Goal: Task Accomplishment & Management: Use online tool/utility

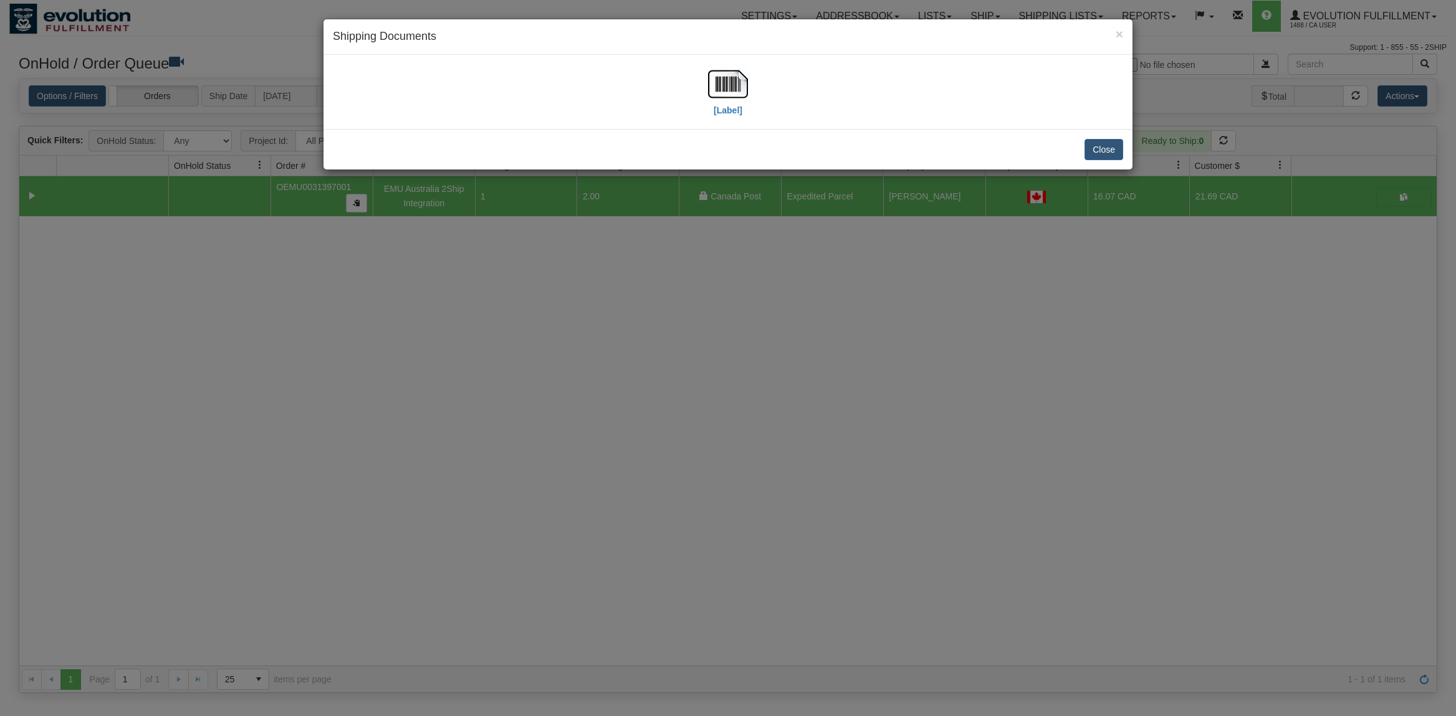
click at [1090, 153] on button "Close" at bounding box center [1103, 149] width 39 height 21
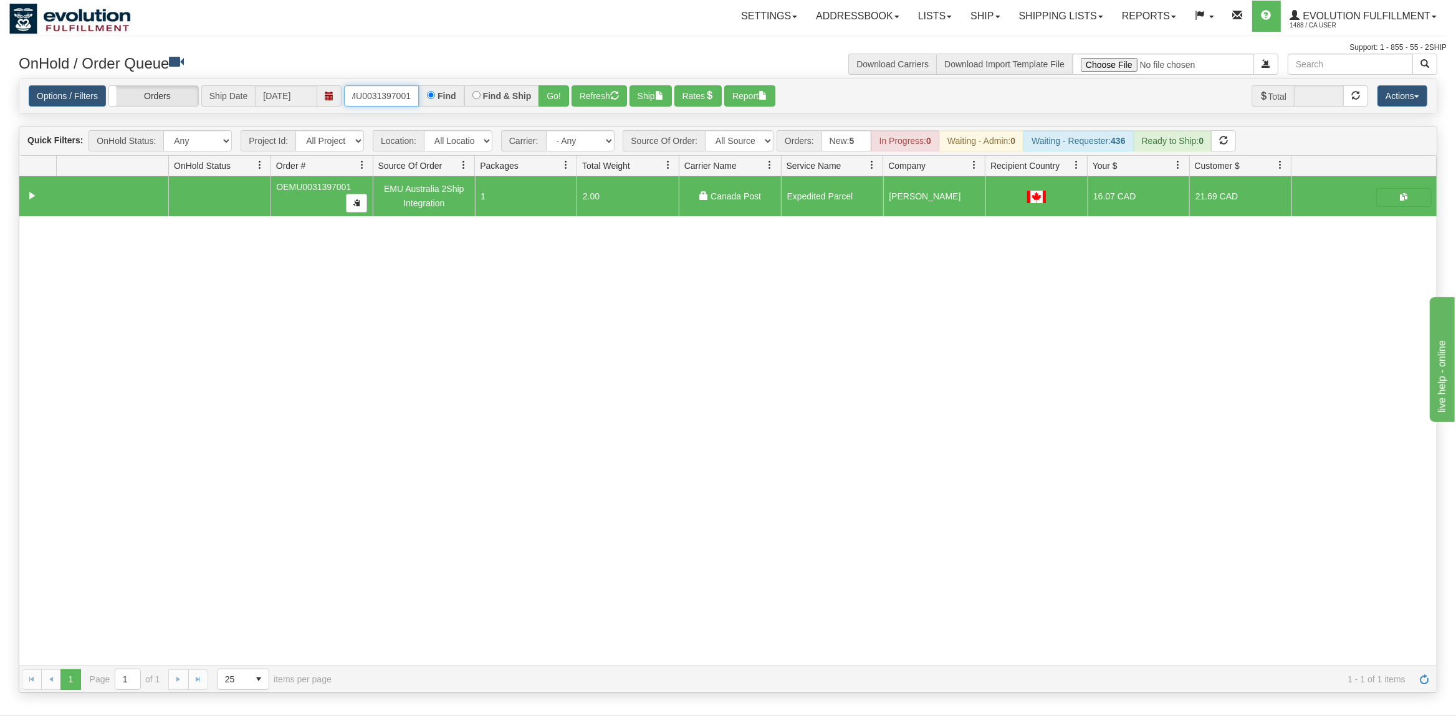
click at [411, 94] on input "OEMU0031397001" at bounding box center [381, 95] width 75 height 21
type input "OTOFRW1130-1"
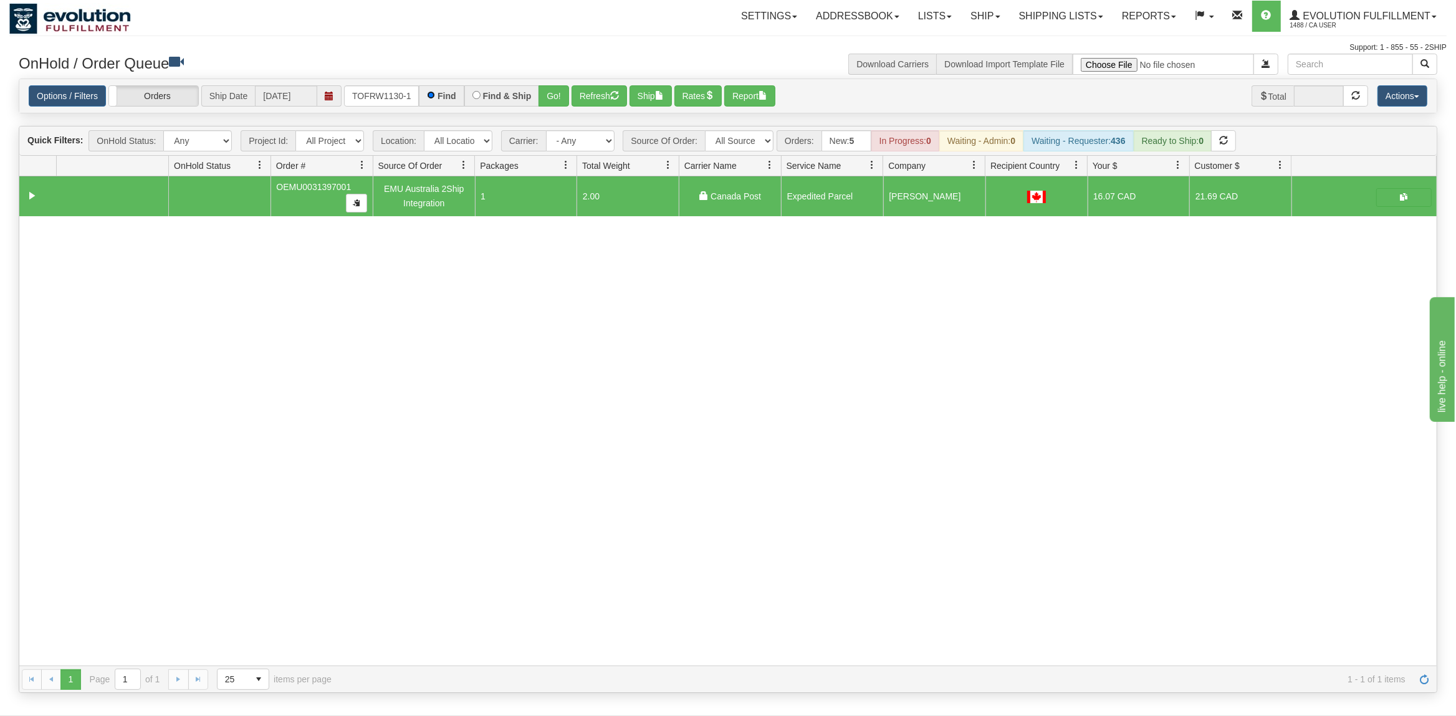
scroll to position [0, 6]
click at [550, 94] on button "Go!" at bounding box center [553, 95] width 31 height 21
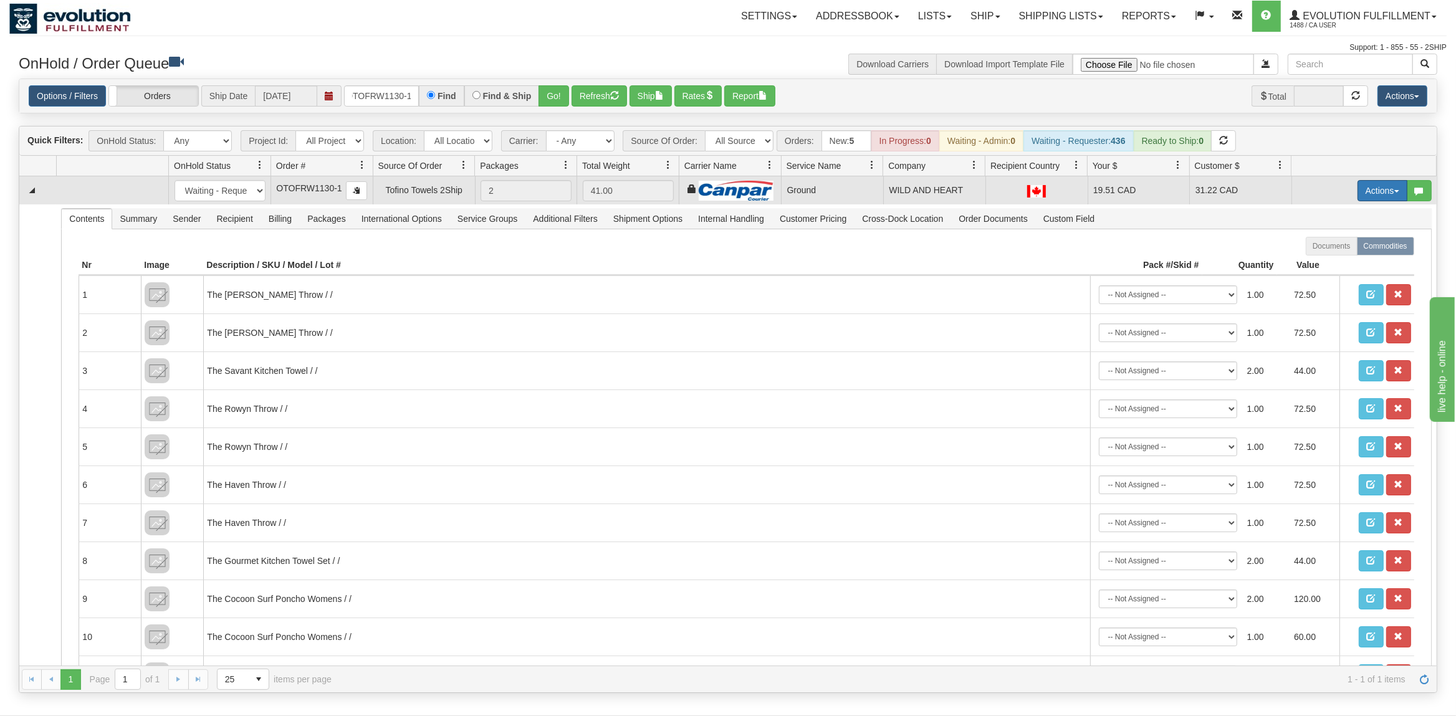
click at [1378, 196] on button "Actions" at bounding box center [1382, 190] width 50 height 21
click at [1329, 265] on span "Ship" at bounding box center [1332, 263] width 26 height 10
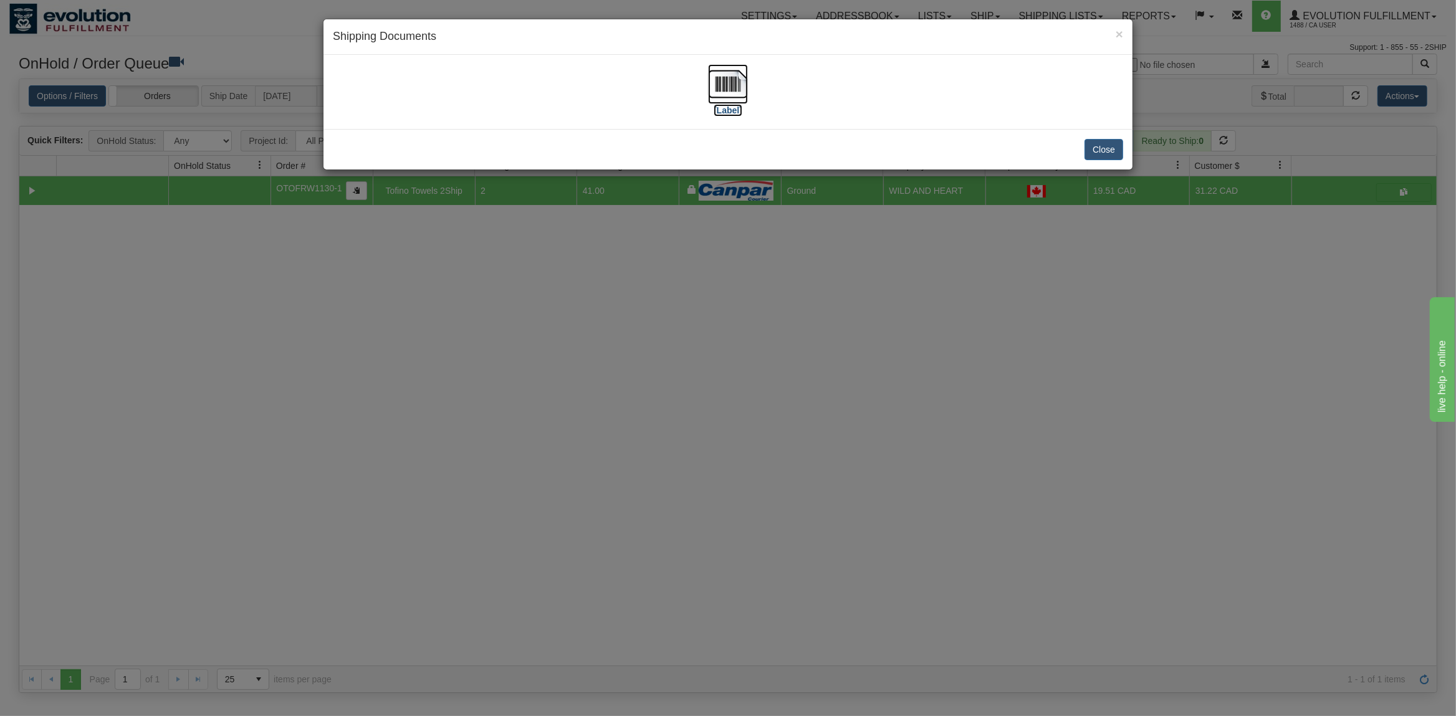
click at [725, 80] on img at bounding box center [728, 84] width 40 height 40
click at [1103, 161] on div "Close" at bounding box center [727, 149] width 809 height 41
click at [1094, 150] on button "Close" at bounding box center [1103, 149] width 39 height 21
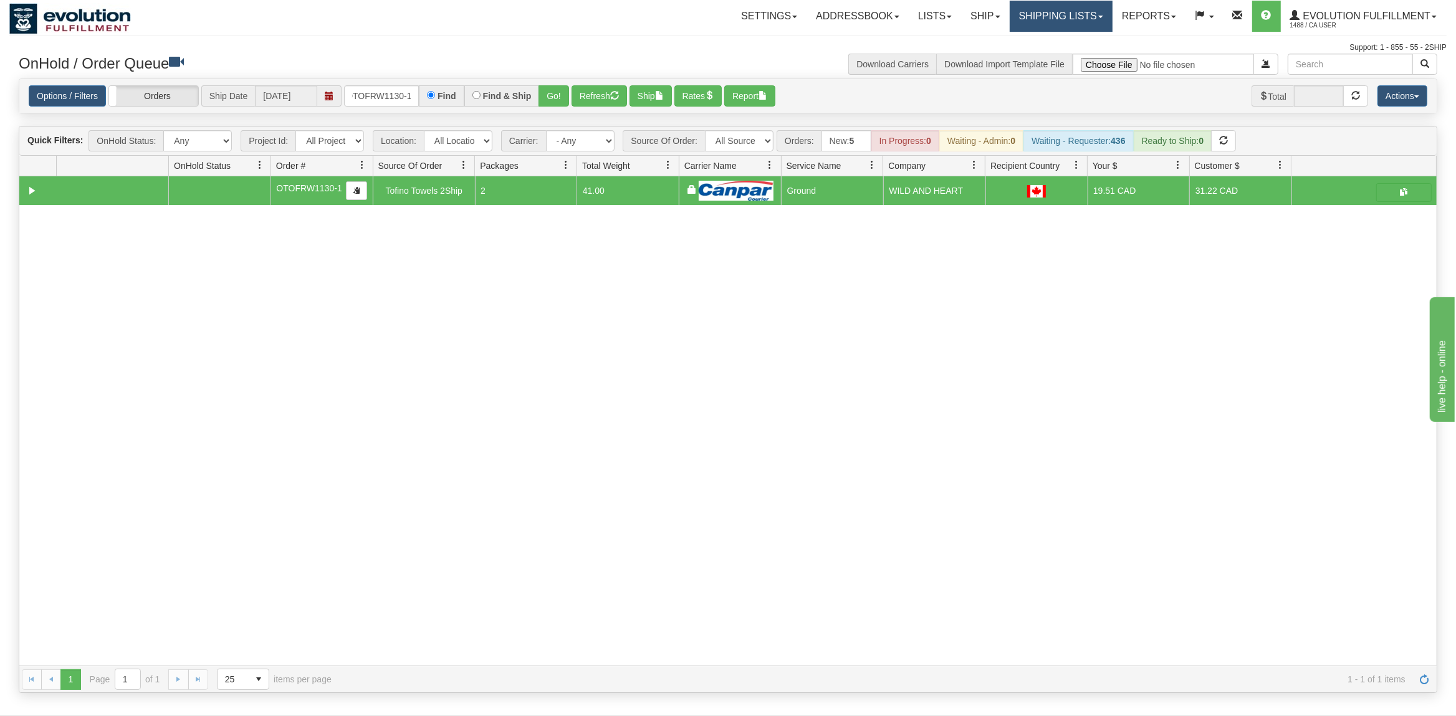
click at [1035, 11] on link "Shipping lists" at bounding box center [1061, 16] width 103 height 31
click at [1035, 41] on span "Current Shipments" at bounding box center [1039, 44] width 73 height 10
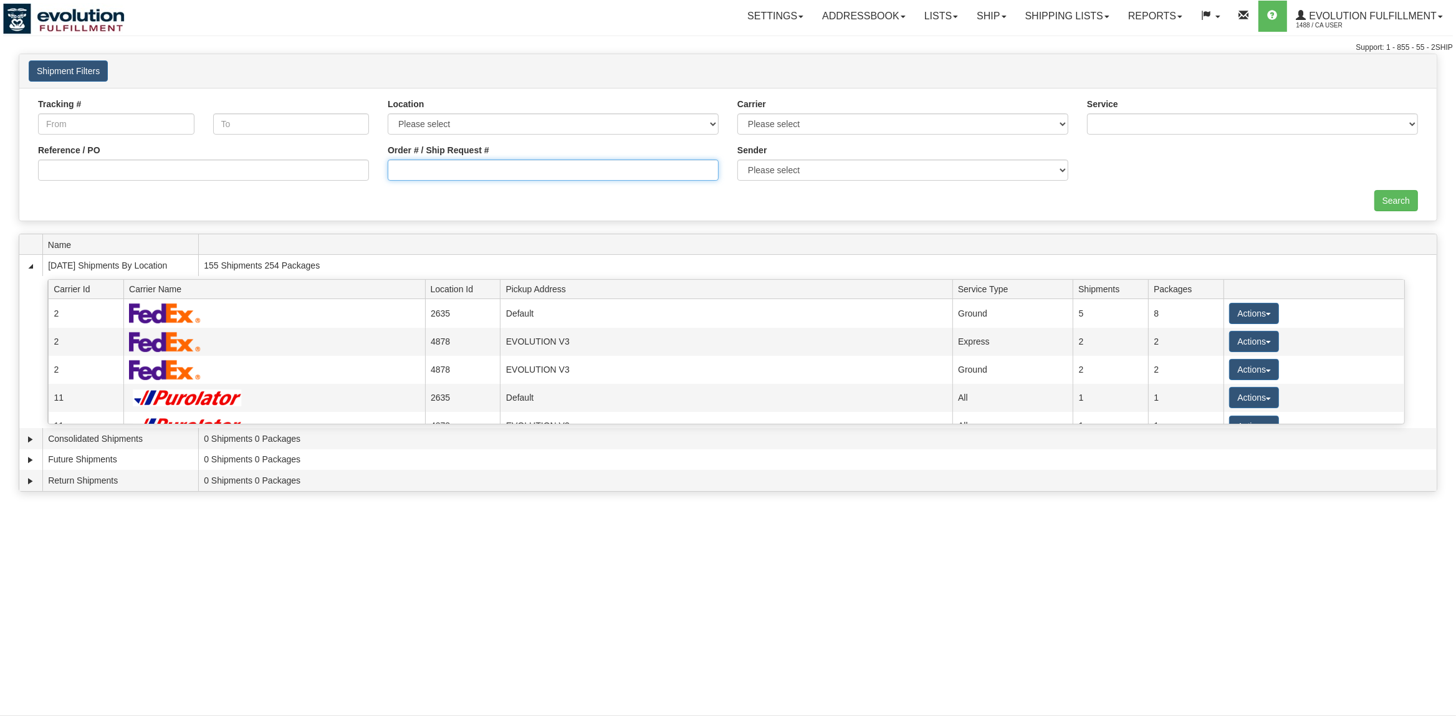
click at [522, 177] on input "Order # / Ship Request #" at bounding box center [553, 170] width 331 height 21
type input "46573"
click at [1405, 205] on input "Search" at bounding box center [1396, 200] width 44 height 21
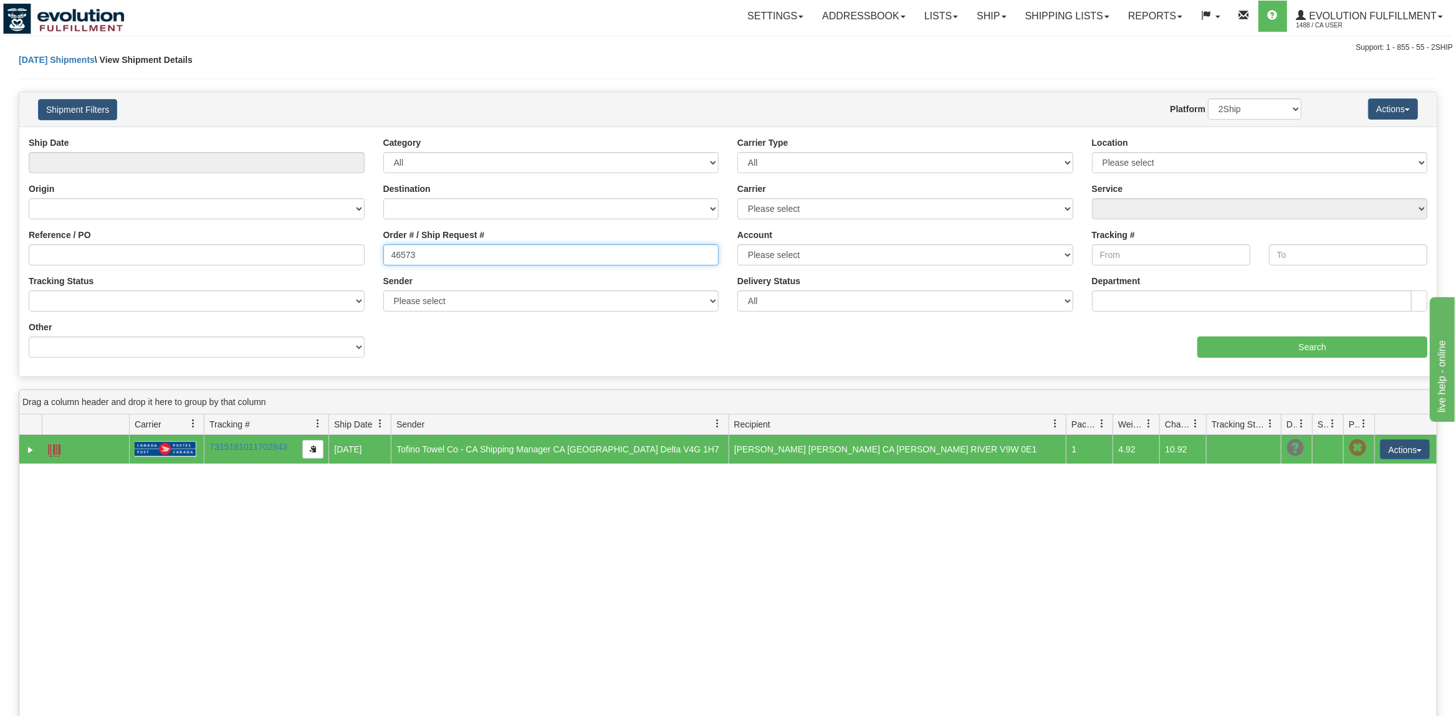
drag, startPoint x: 486, startPoint y: 252, endPoint x: 270, endPoint y: 252, distance: 216.3
click at [383, 252] on input "46573" at bounding box center [551, 254] width 336 height 21
click at [443, 259] on input "46573" at bounding box center [551, 254] width 336 height 21
drag, startPoint x: 443, startPoint y: 259, endPoint x: 376, endPoint y: 253, distance: 67.6
click at [383, 253] on input "46573" at bounding box center [551, 254] width 336 height 21
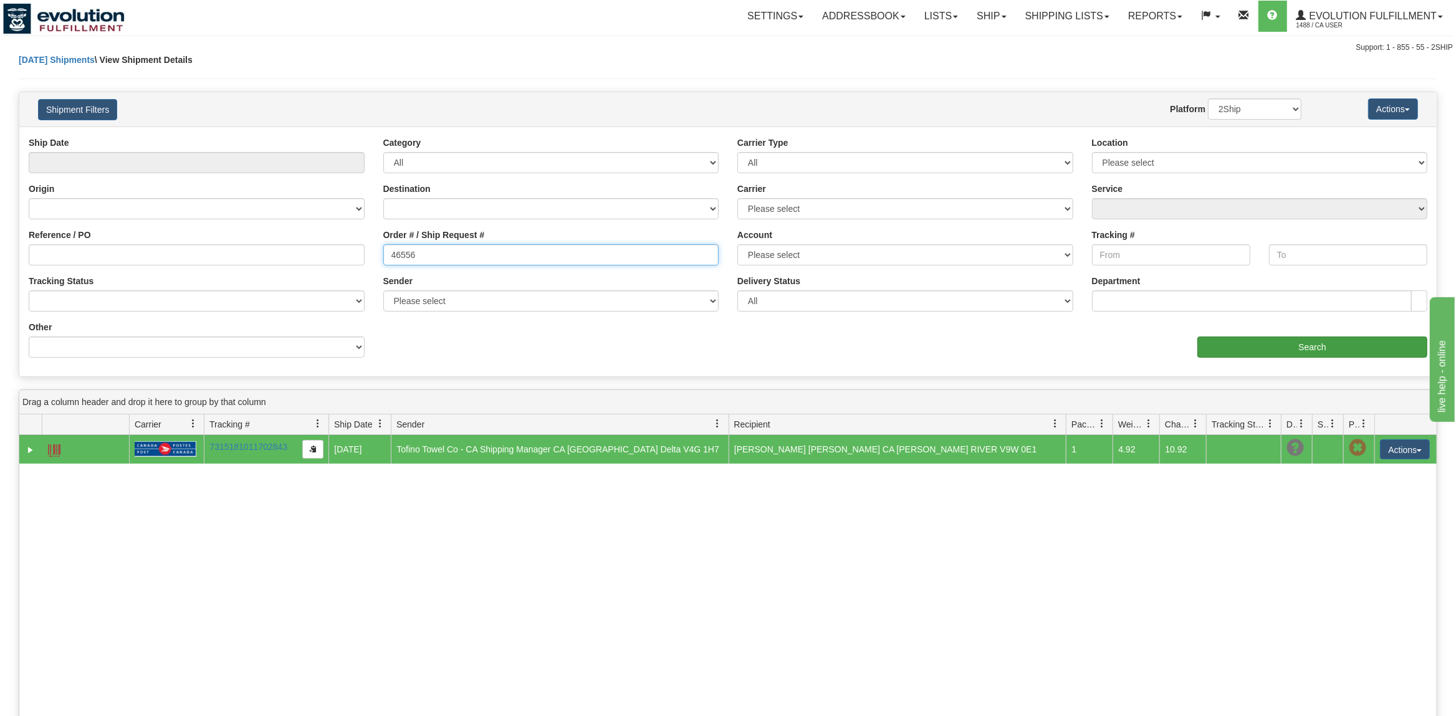
type input "46556"
click at [1334, 351] on input "Search" at bounding box center [1312, 347] width 230 height 21
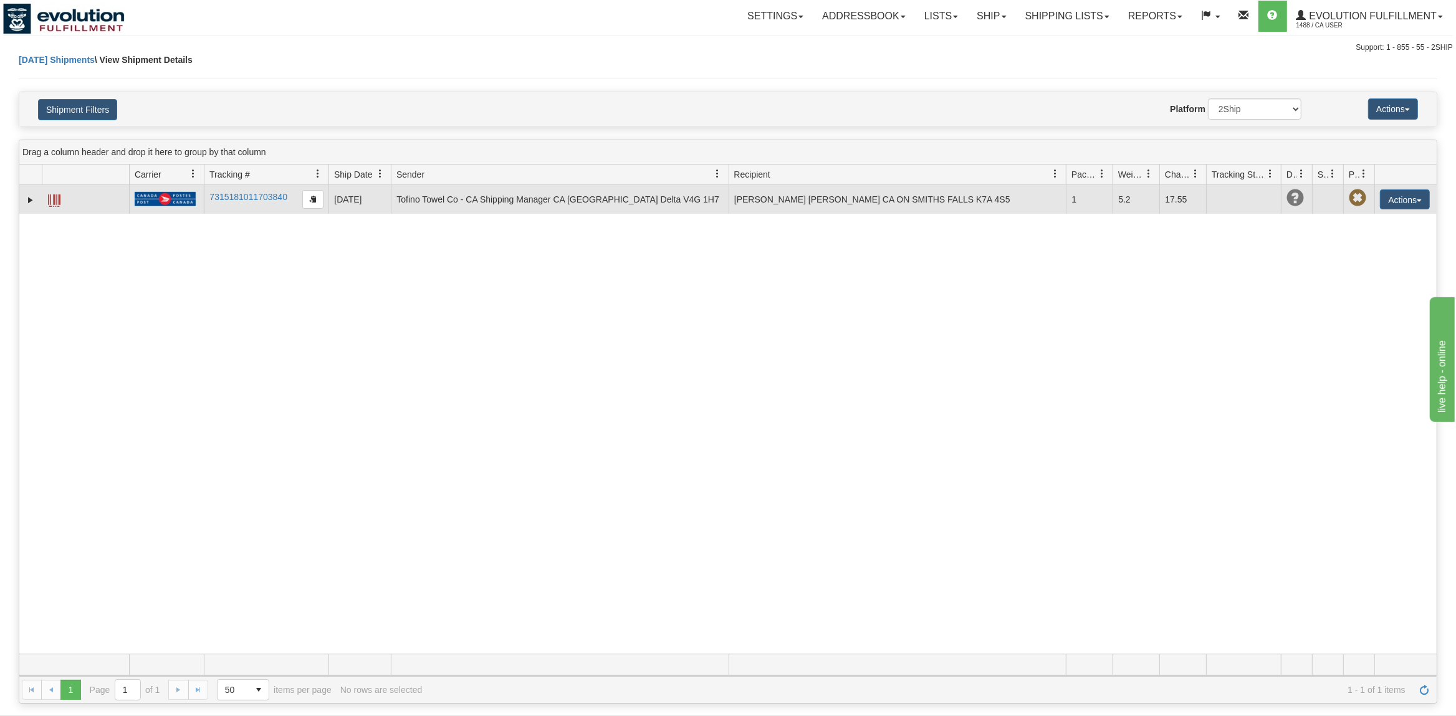
click at [52, 198] on span at bounding box center [54, 200] width 12 height 12
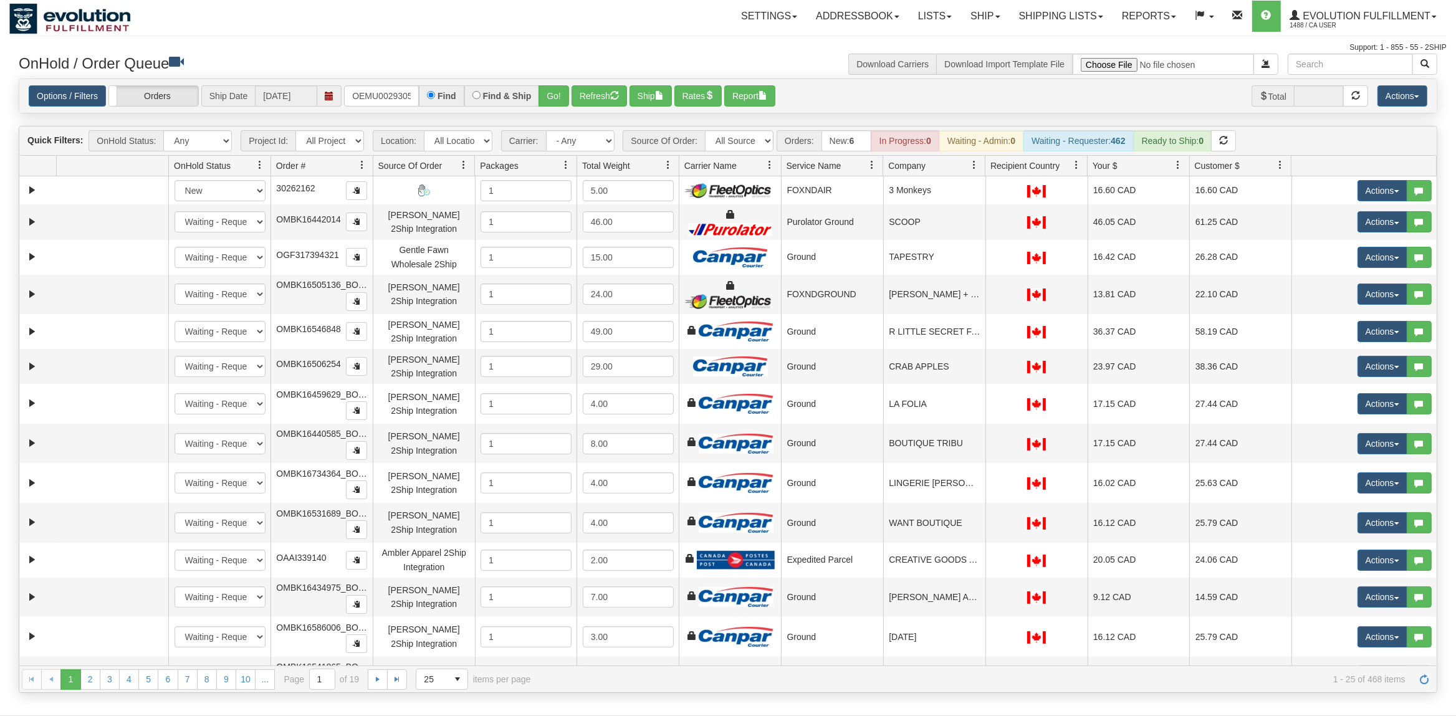
scroll to position [0, 16]
click at [563, 91] on button "Go!" at bounding box center [553, 95] width 31 height 21
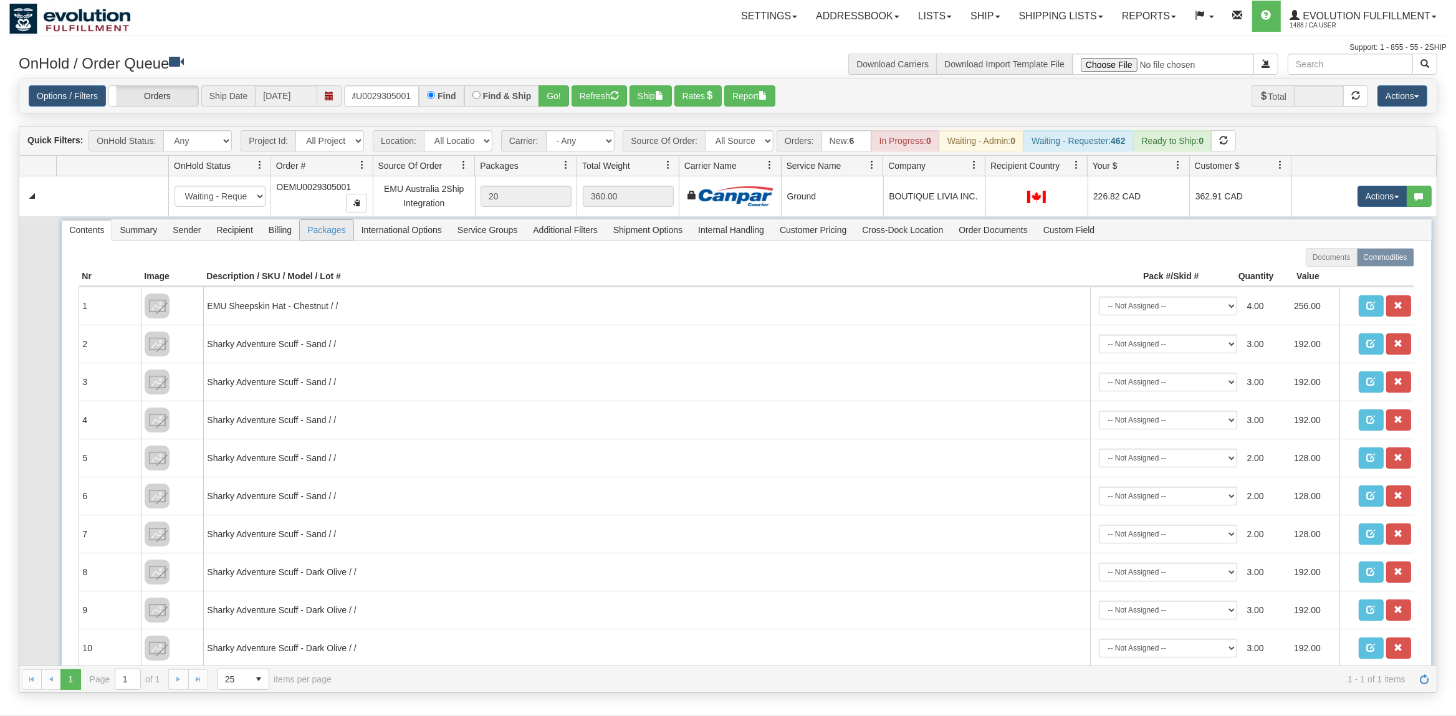
click at [306, 227] on span "Packages" at bounding box center [326, 230] width 53 height 20
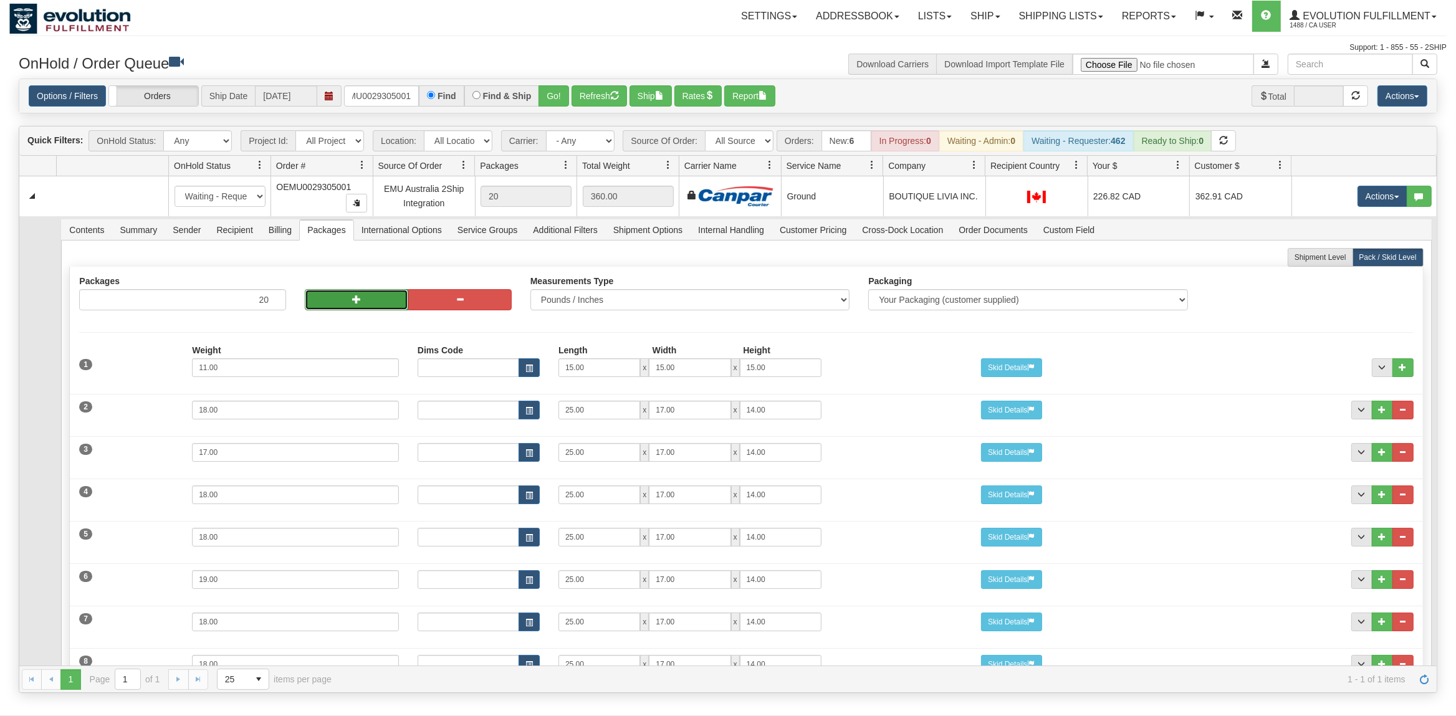
click at [335, 299] on button "button" at bounding box center [356, 299] width 103 height 21
click at [336, 299] on button "button" at bounding box center [356, 299] width 103 height 21
type input "22"
click at [469, 300] on button "button" at bounding box center [459, 299] width 103 height 21
type input "21"
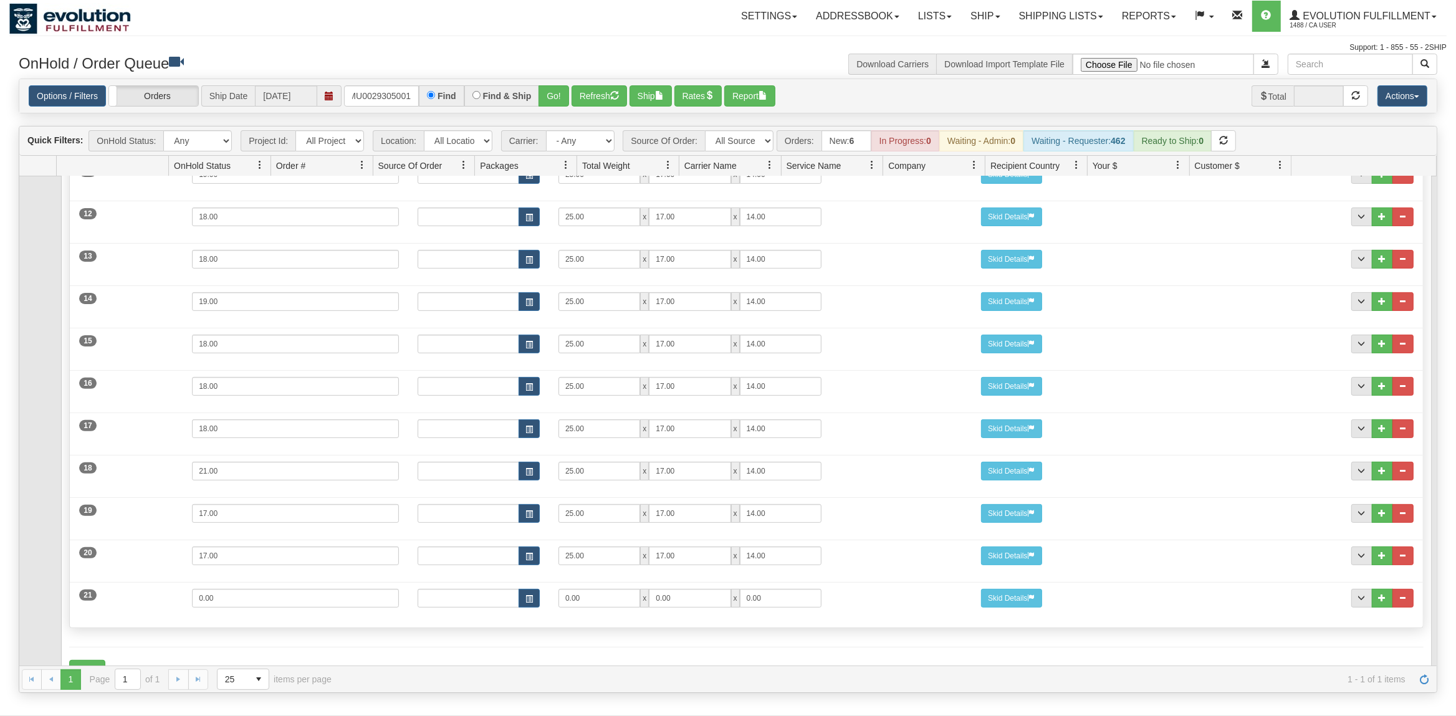
scroll to position [656, 0]
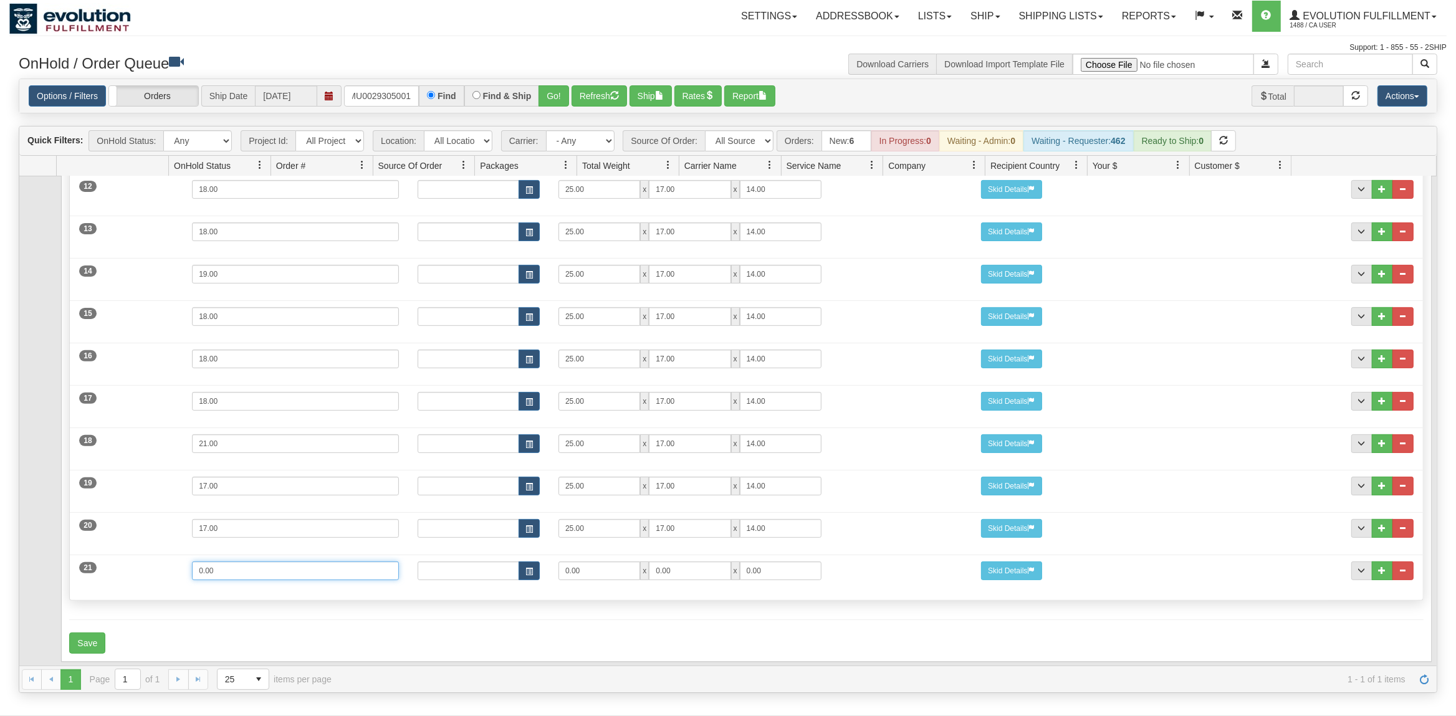
drag, startPoint x: 248, startPoint y: 573, endPoint x: 168, endPoint y: 573, distance: 79.8
click at [192, 573] on input "0.00" at bounding box center [295, 571] width 207 height 19
type input "18"
type input "25"
type input "17"
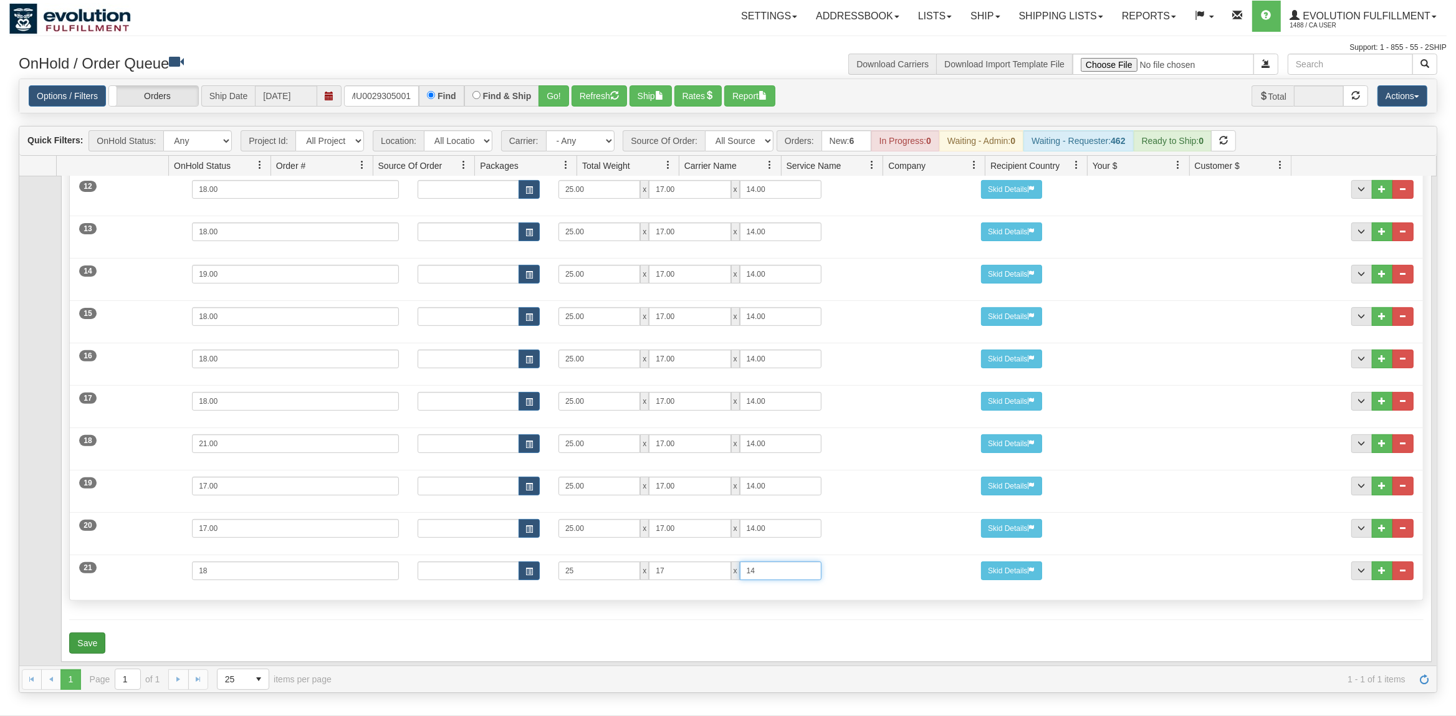
type input "14"
click at [81, 648] on button "Save" at bounding box center [87, 643] width 36 height 21
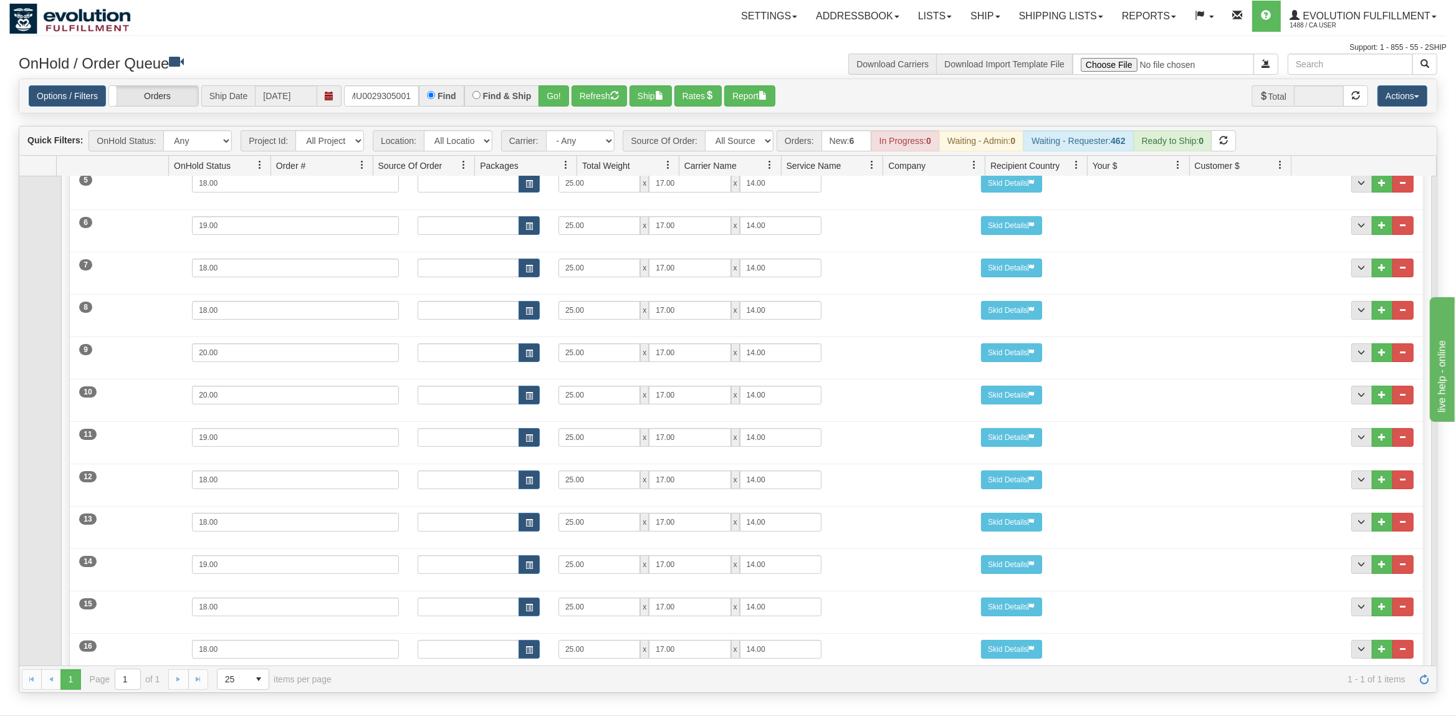
scroll to position [0, 0]
